Goal: Task Accomplishment & Management: Manage account settings

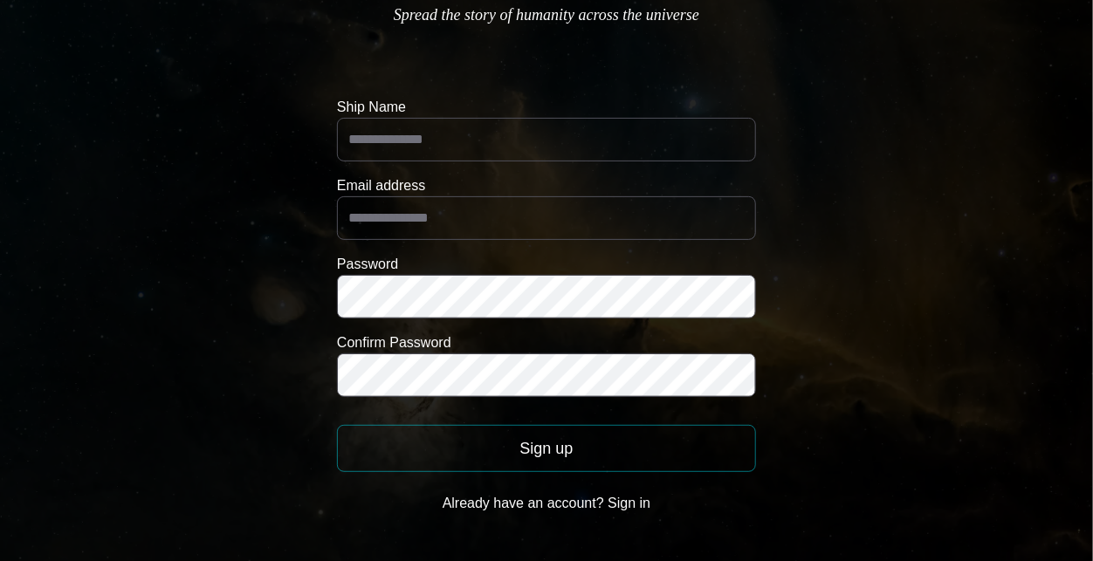
click at [606, 505] on button "Already have an account? Sign in" at bounding box center [546, 503] width 419 height 35
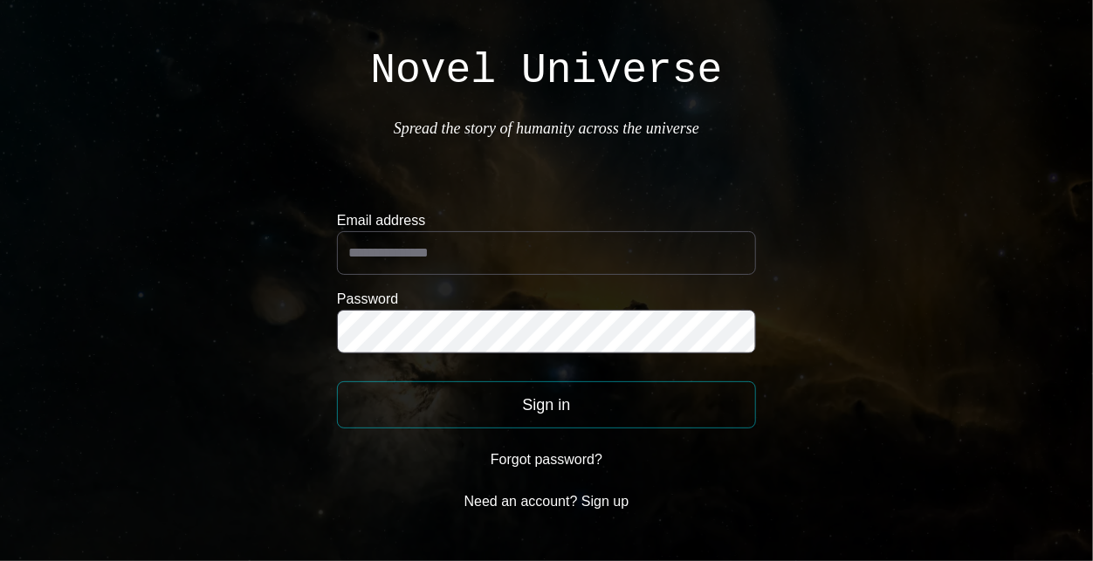
scroll to position [1, 0]
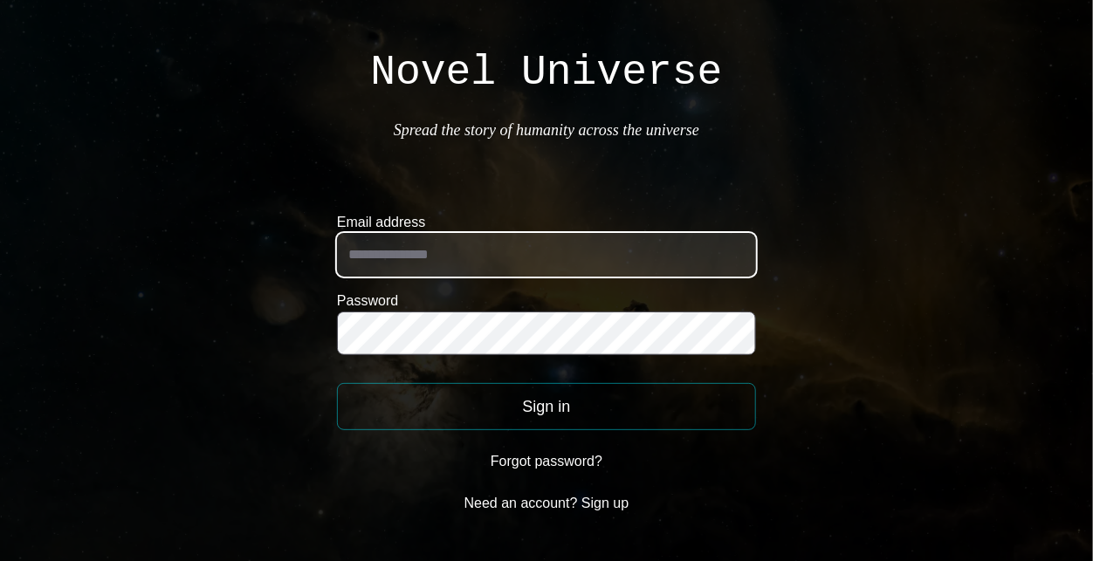
click at [381, 274] on input "Email address" at bounding box center [546, 255] width 419 height 44
type input "**********"
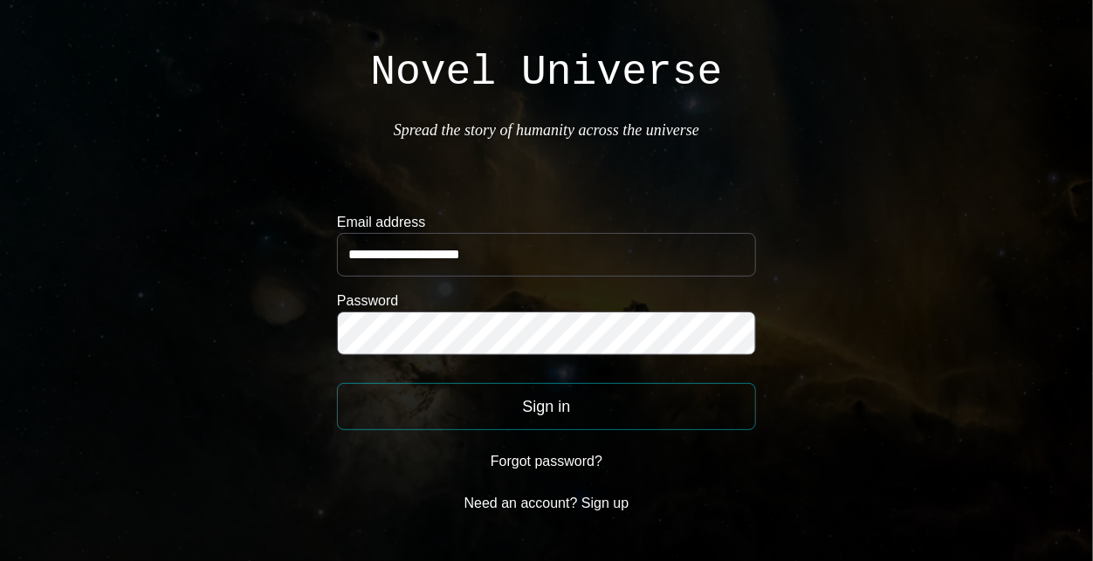
click at [545, 402] on button "Sign in" at bounding box center [546, 406] width 419 height 47
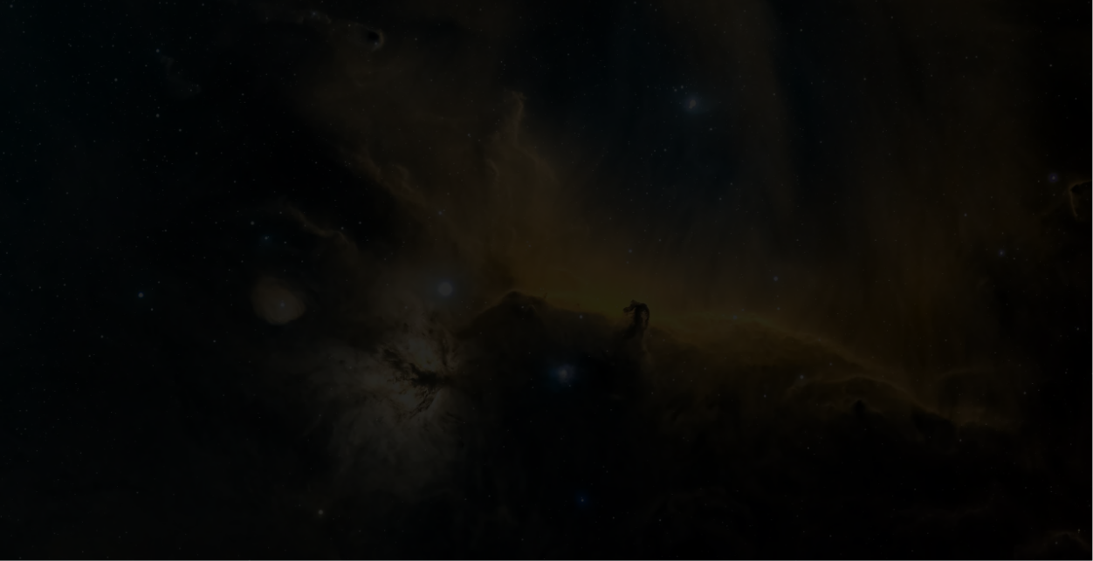
scroll to position [0, 0]
